Goal: Transaction & Acquisition: Purchase product/service

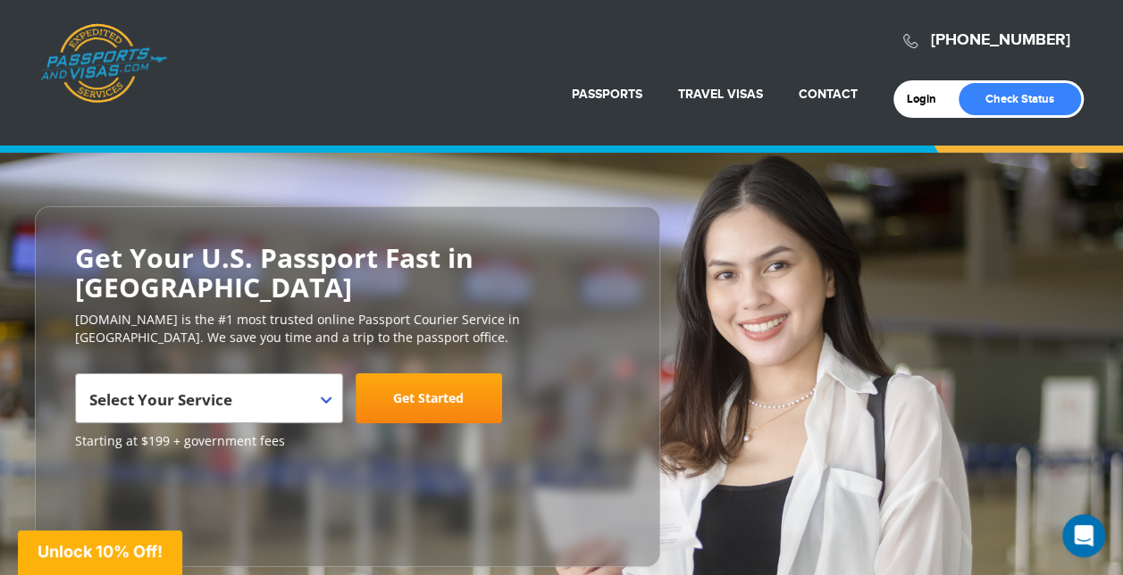
click at [536, 311] on p "PassportsandVisas.com is the #1 most trusted online Passport Courier Service in…" at bounding box center [347, 329] width 545 height 36
click at [536, 311] on p "[DOMAIN_NAME] is the #1 most trusted online Passport Courier Service in [GEOGRA…" at bounding box center [347, 329] width 545 height 36
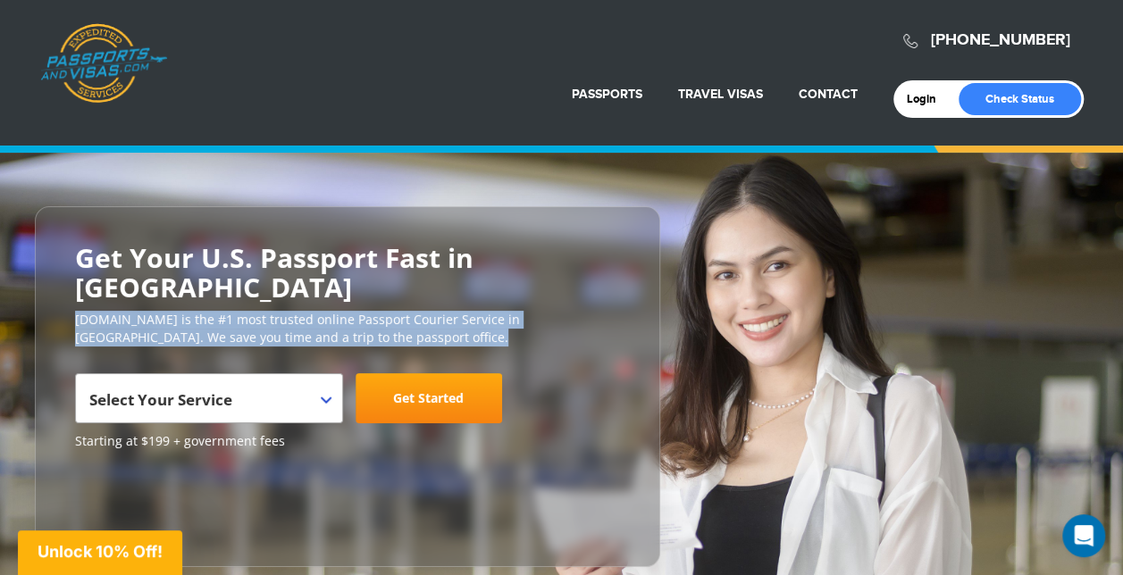
click at [536, 311] on p "[DOMAIN_NAME] is the #1 most trusted online Passport Courier Service in [GEOGRA…" at bounding box center [347, 329] width 545 height 36
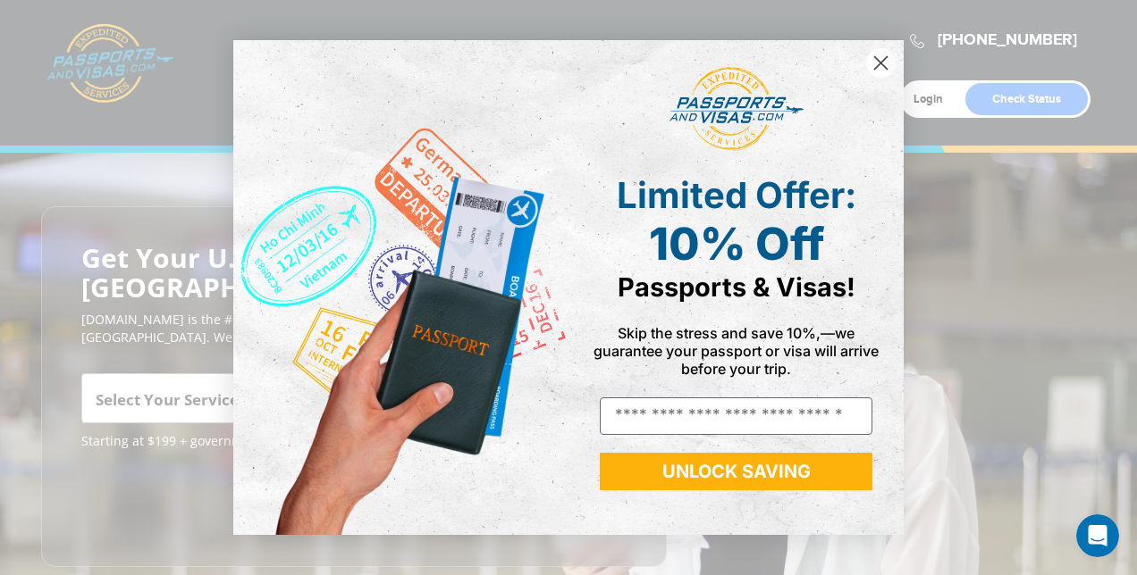
click at [1083, 206] on div "Close dialog Limited Offer: 10% Off Passports & Visas! Skip the stress and save…" at bounding box center [568, 287] width 1137 height 575
click at [876, 67] on circle "Close dialog" at bounding box center [880, 62] width 29 height 29
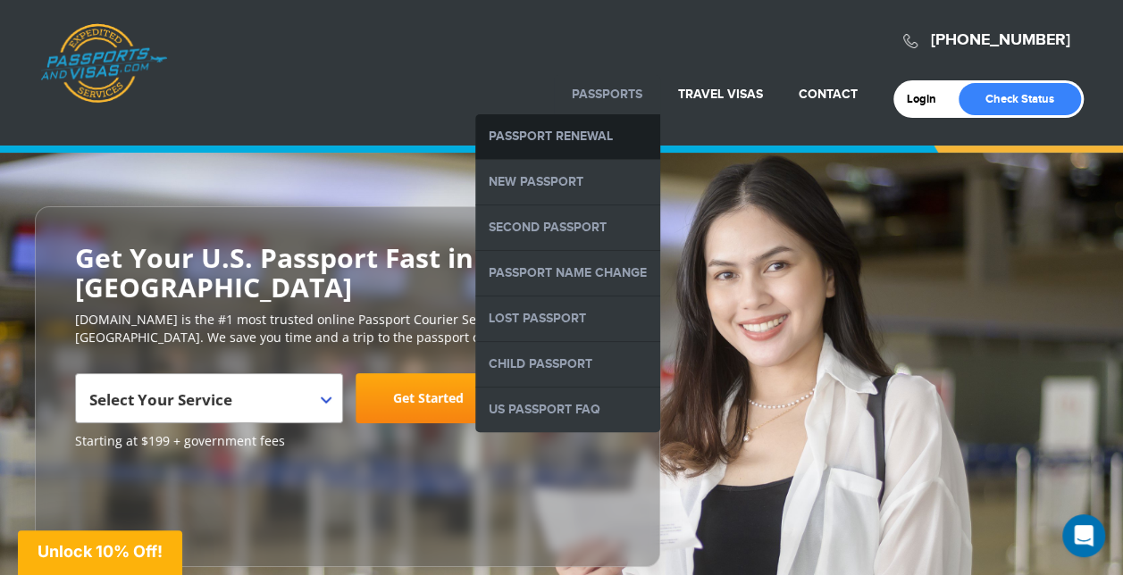
click at [598, 133] on link "Passport Renewal" at bounding box center [567, 136] width 185 height 45
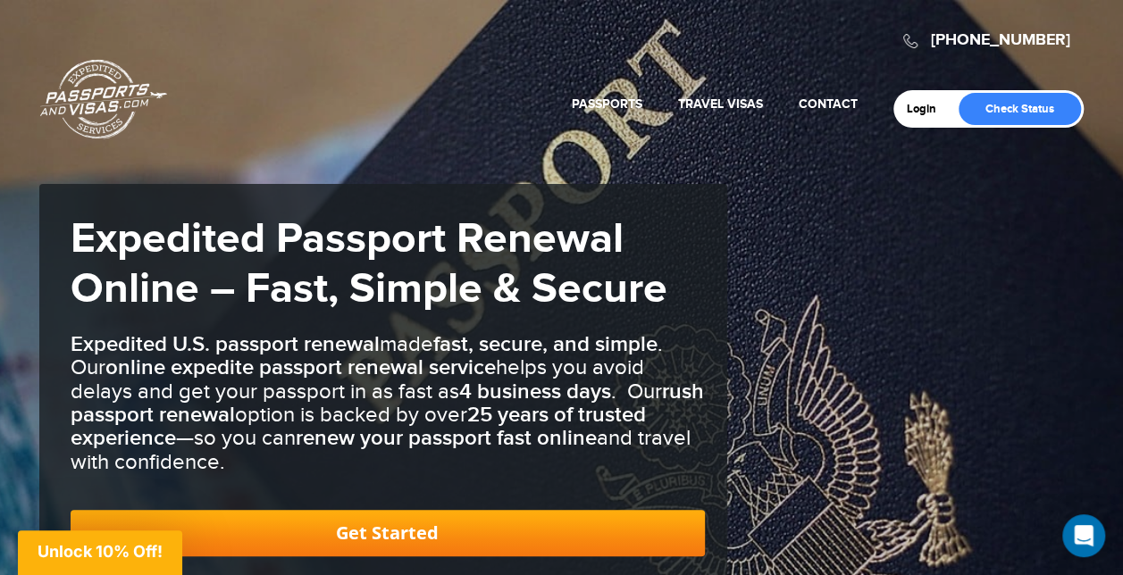
click at [655, 529] on link "Get Started" at bounding box center [388, 533] width 634 height 46
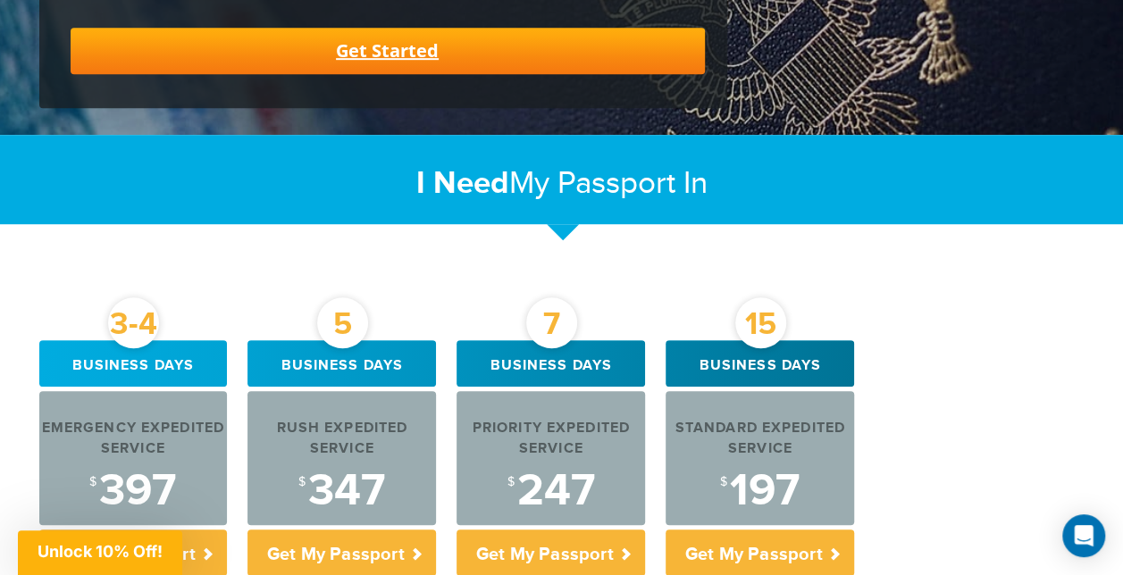
scroll to position [986, 0]
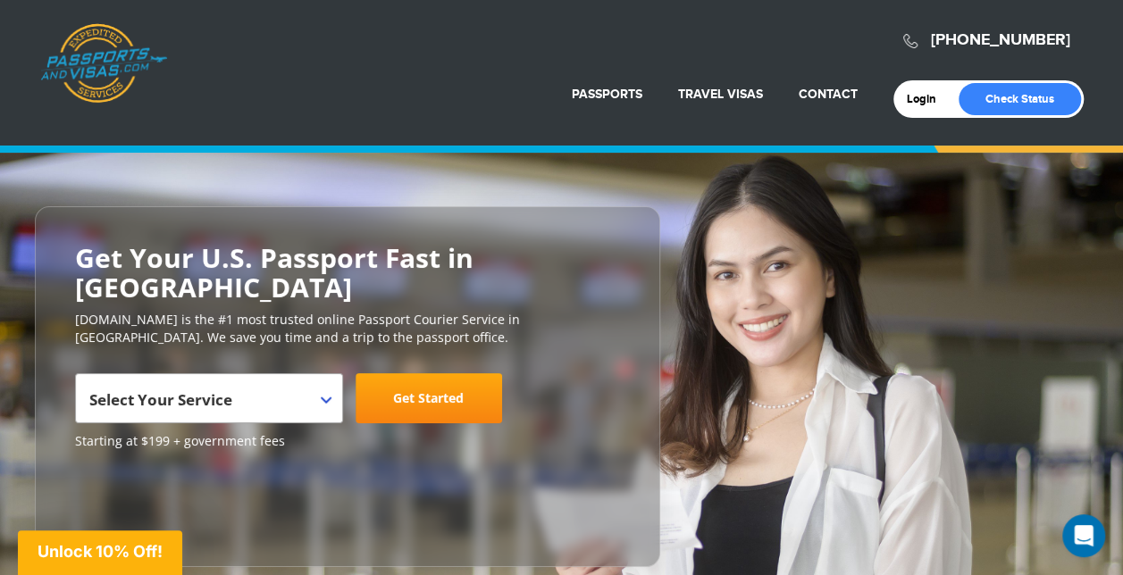
drag, startPoint x: 0, startPoint y: 0, endPoint x: 640, endPoint y: 245, distance: 685.0
click at [640, 245] on div "**********" at bounding box center [347, 386] width 625 height 361
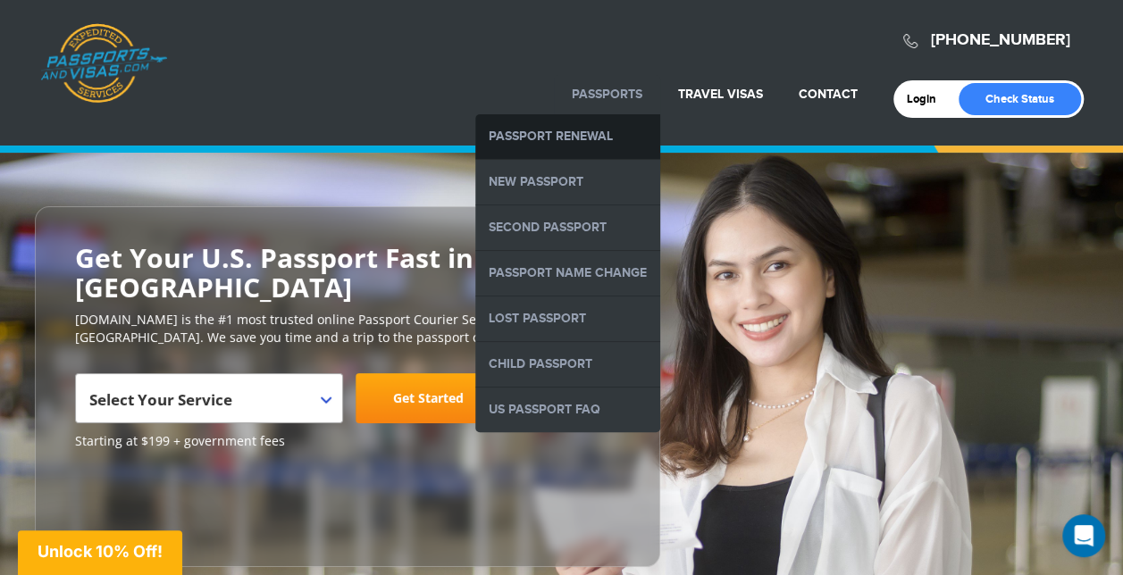
click at [593, 132] on link "Passport Renewal" at bounding box center [567, 136] width 185 height 45
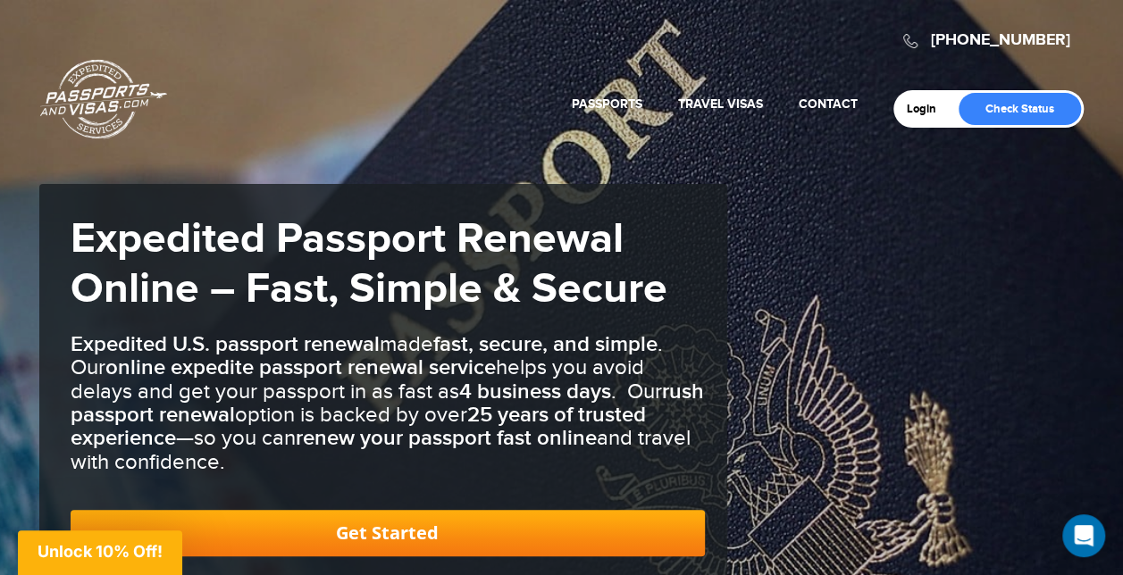
click at [593, 132] on header "[PHONE_NUMBER] Passports & [DOMAIN_NAME] Login Check Status Passports Passport …" at bounding box center [561, 69] width 1123 height 138
drag, startPoint x: 0, startPoint y: 0, endPoint x: 587, endPoint y: 134, distance: 602.2
click at [587, 134] on header "[PHONE_NUMBER] Passports & [DOMAIN_NAME] Login Check Status Passports Passport …" at bounding box center [561, 69] width 1123 height 138
click at [525, 540] on link "Get Started" at bounding box center [388, 533] width 634 height 46
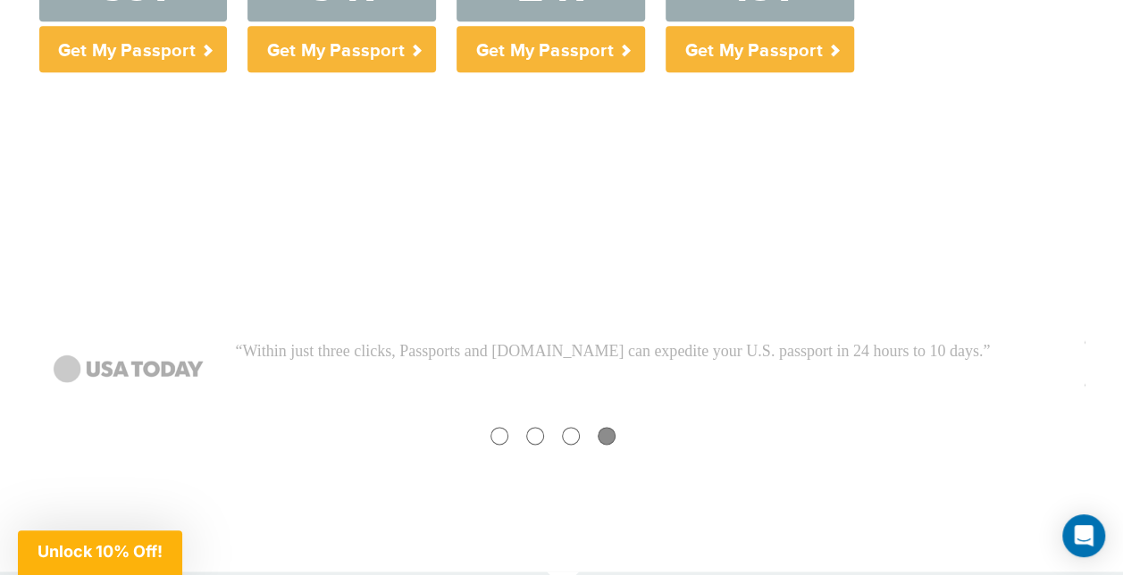
scroll to position [1490, 0]
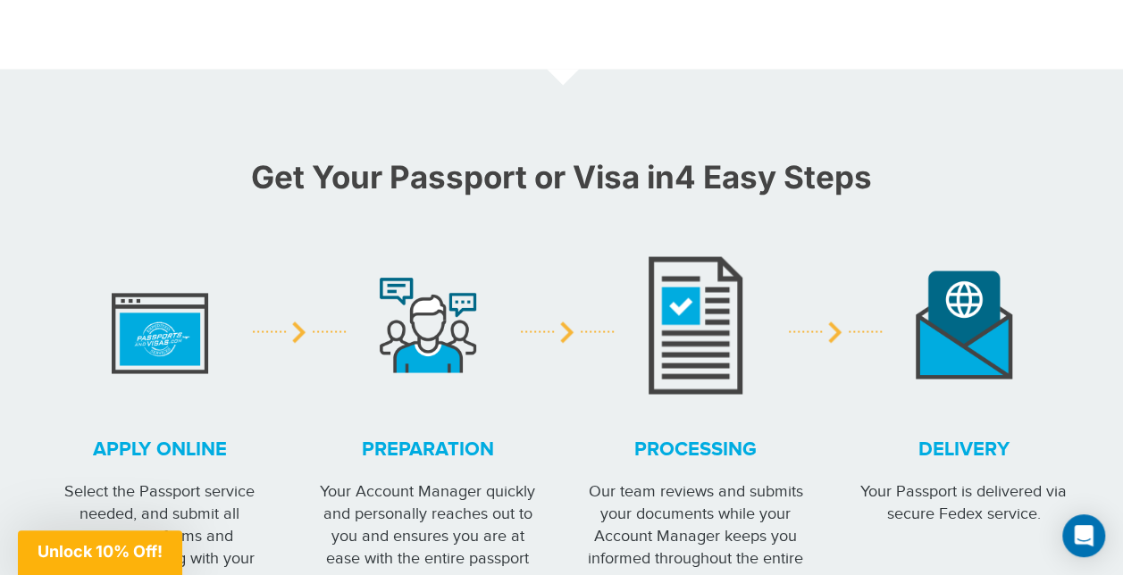
click at [978, 201] on div "Delivery Your Passport is delivered via secure Fedex service." at bounding box center [964, 360] width 268 height 329
